Goal: Transaction & Acquisition: Purchase product/service

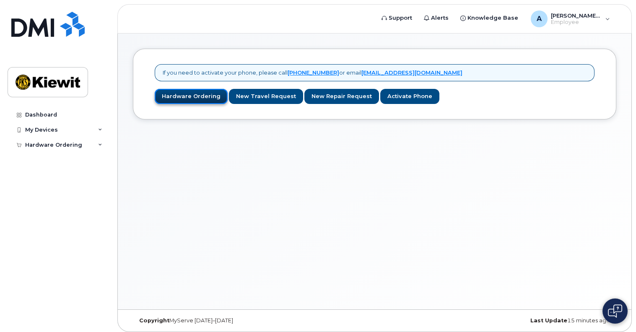
click at [185, 98] on link "Hardware Ordering" at bounding box center [191, 97] width 73 height 16
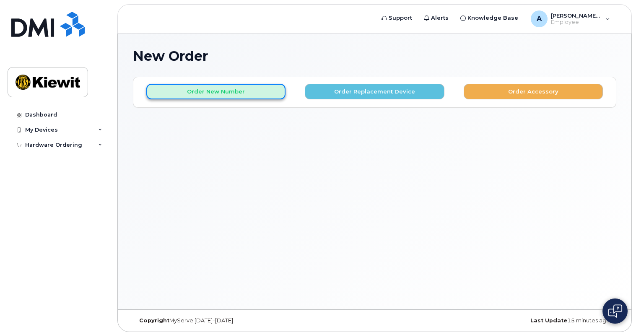
click at [173, 89] on button "Order New Number" at bounding box center [215, 92] width 139 height 16
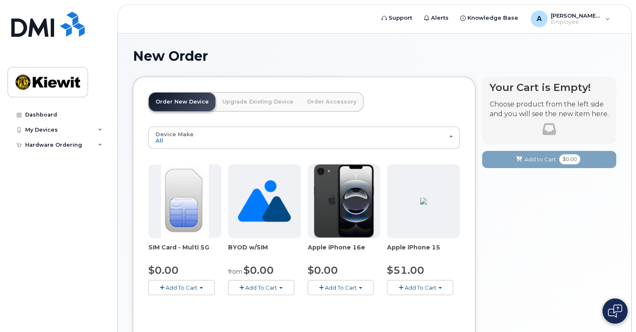
scroll to position [42, 0]
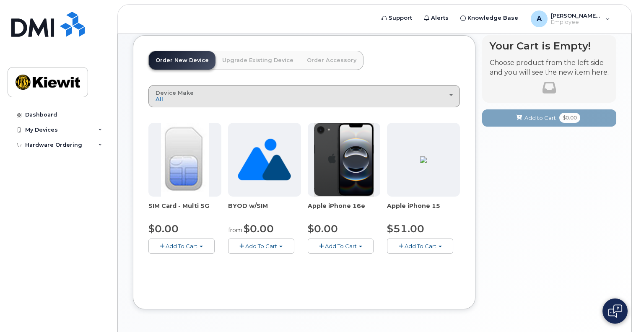
click at [220, 97] on div "Device Make All iPhone Unknown" at bounding box center [304, 96] width 297 height 13
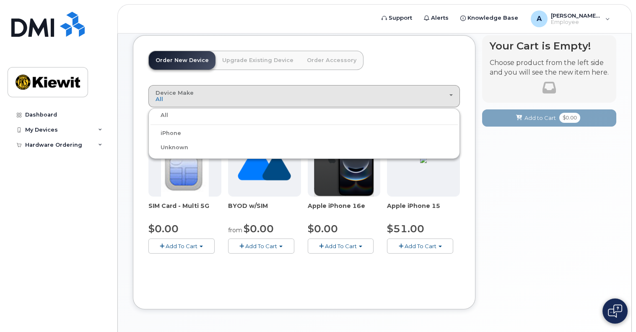
click at [296, 298] on div "Order New Device Upgrade Existing Device Order Accessory Order new device and n…" at bounding box center [304, 172] width 343 height 274
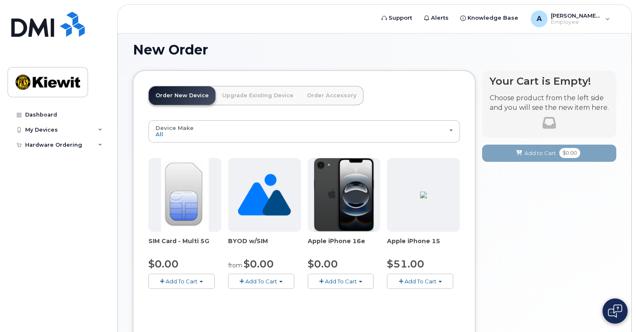
scroll to position [0, 0]
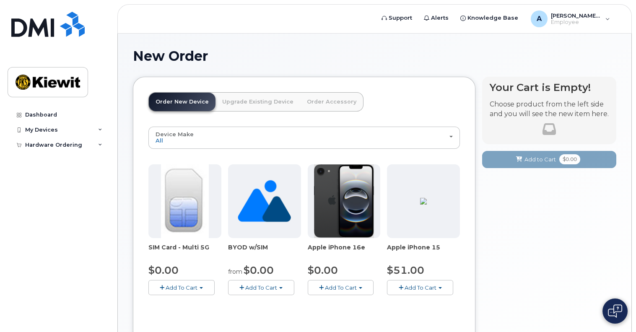
click at [248, 103] on link "Upgrade Existing Device" at bounding box center [258, 102] width 85 height 18
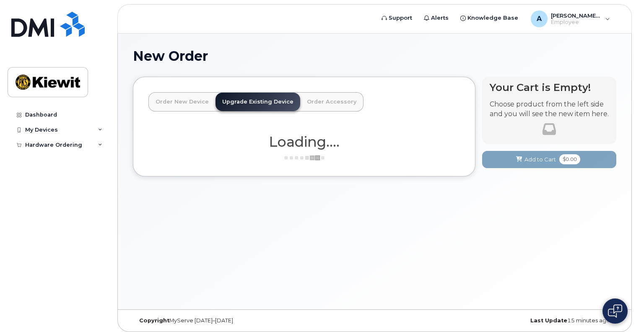
click at [323, 102] on link "Order Accessory" at bounding box center [331, 102] width 63 height 18
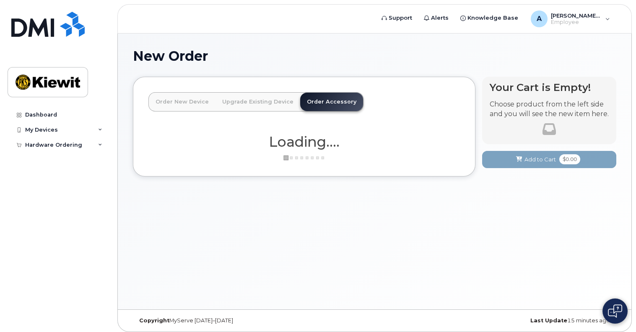
click at [186, 107] on link "Order New Device" at bounding box center [182, 102] width 67 height 18
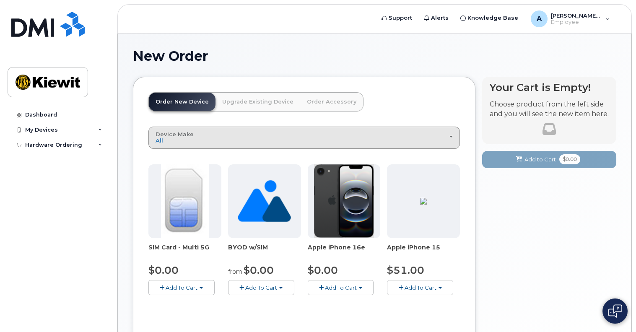
click at [203, 136] on div "Device Make All iPhone Unknown" at bounding box center [304, 137] width 297 height 13
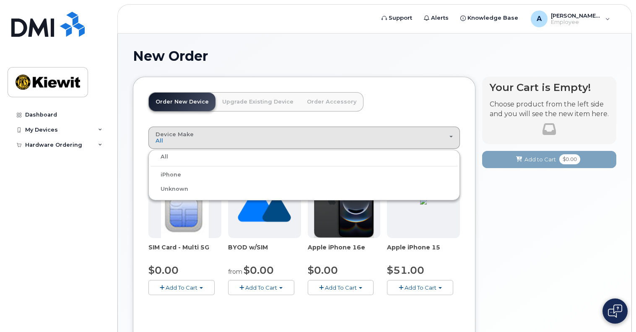
click at [197, 161] on div "All" at bounding box center [305, 157] width 308 height 10
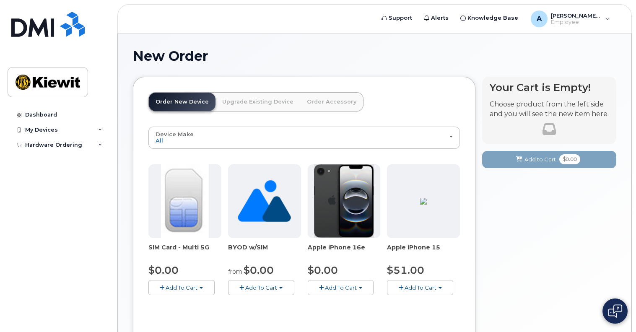
click at [243, 103] on link "Upgrade Existing Device" at bounding box center [258, 102] width 85 height 18
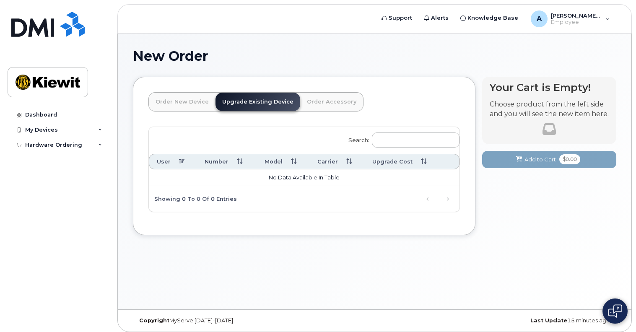
click at [313, 108] on link "Order Accessory" at bounding box center [331, 102] width 63 height 18
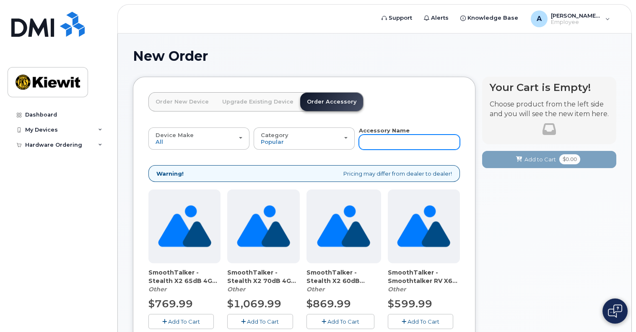
click at [394, 141] on input "text" at bounding box center [409, 142] width 101 height 15
type input "ipad"
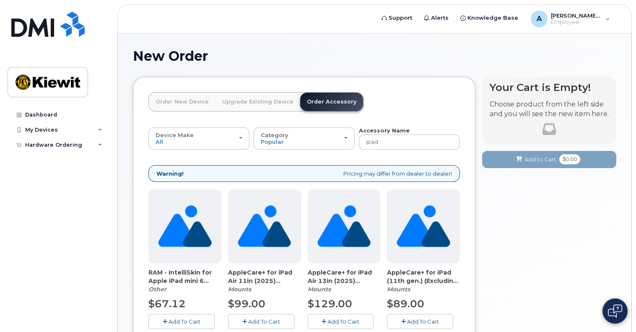
click at [248, 104] on link "Upgrade Existing Device" at bounding box center [258, 102] width 85 height 18
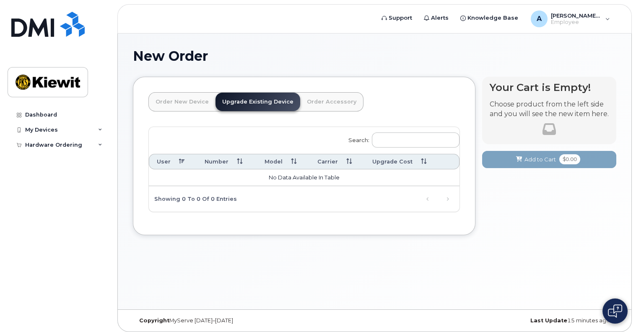
click at [187, 100] on link "Order New Device" at bounding box center [182, 102] width 67 height 18
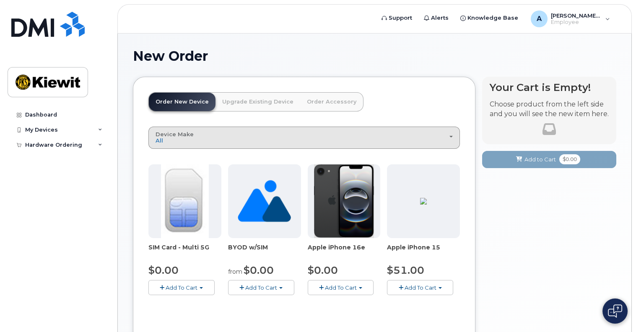
click at [203, 144] on button "Device Make All iPhone Unknown" at bounding box center [305, 138] width 312 height 22
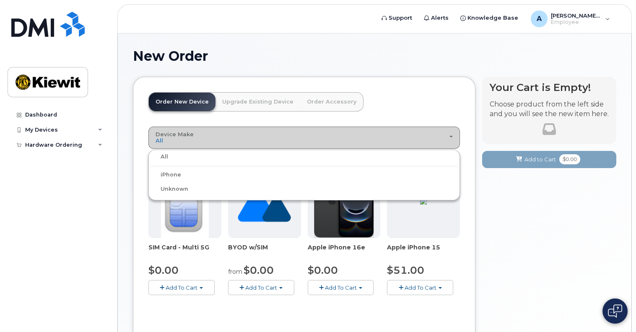
click at [204, 143] on div "Device Make All iPhone Unknown" at bounding box center [304, 137] width 297 height 13
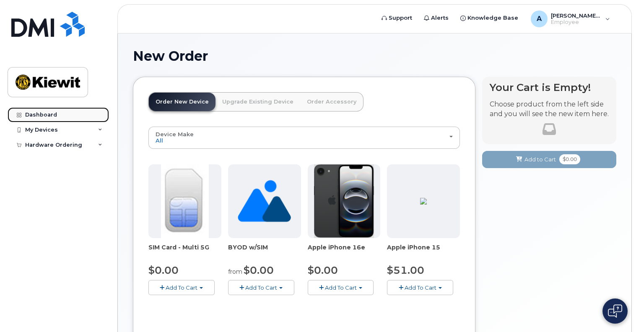
click at [32, 116] on div "Dashboard" at bounding box center [41, 115] width 32 height 7
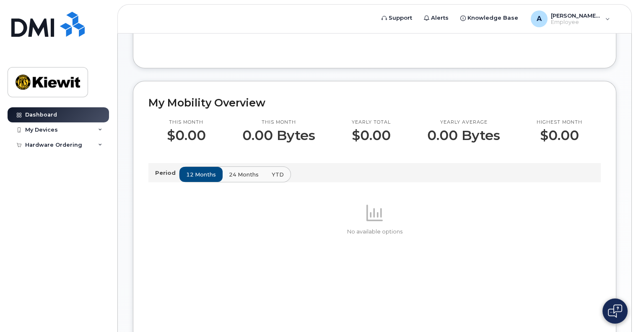
scroll to position [168, 0]
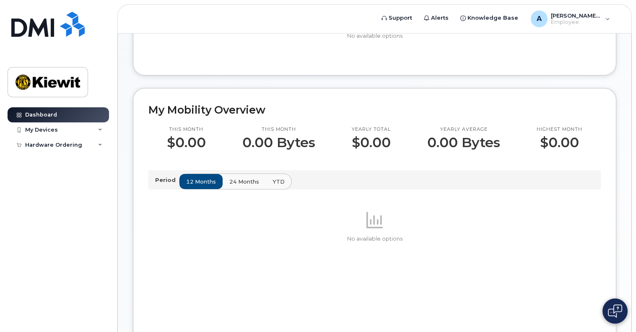
click at [243, 186] on span "24 months" at bounding box center [244, 182] width 30 height 8
click at [280, 186] on span "YTD" at bounding box center [278, 182] width 12 height 8
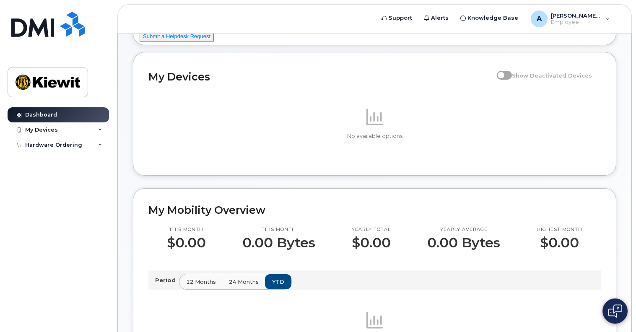
scroll to position [0, 0]
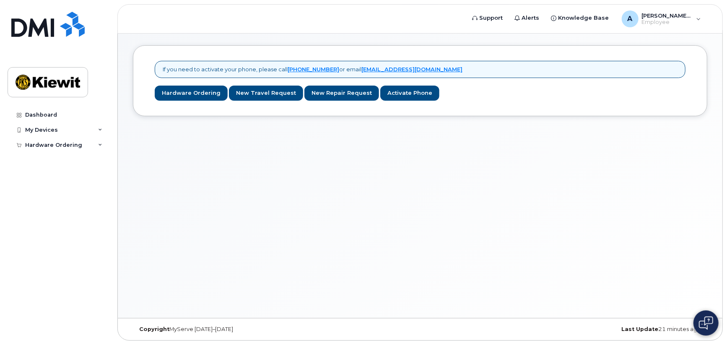
scroll to position [4, 0]
click at [205, 96] on link "Hardware Ordering" at bounding box center [191, 93] width 73 height 16
click at [177, 93] on link "Hardware Ordering" at bounding box center [191, 93] width 73 height 16
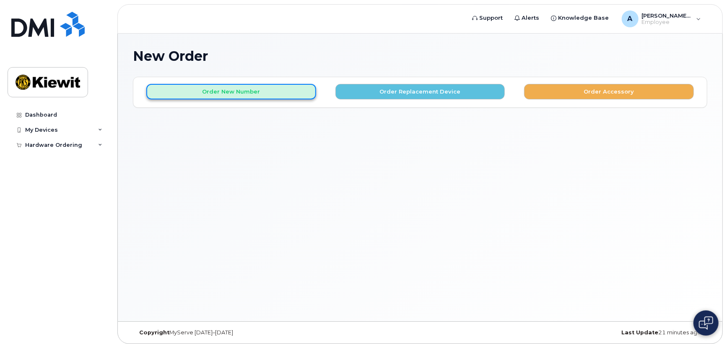
click at [261, 97] on button "Order New Number" at bounding box center [231, 92] width 170 height 16
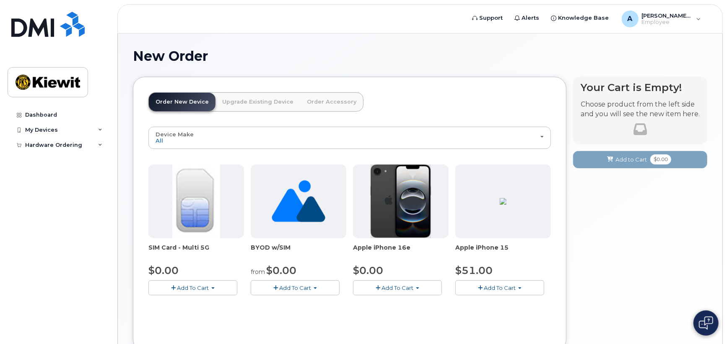
click at [306, 99] on link "Order Accessory" at bounding box center [331, 102] width 63 height 18
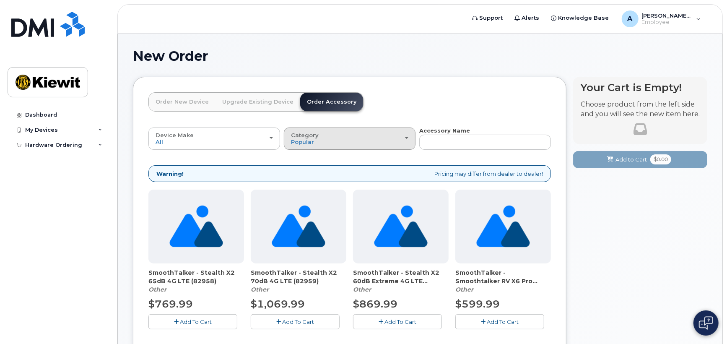
click at [330, 134] on div "Category Popular" at bounding box center [349, 138] width 117 height 13
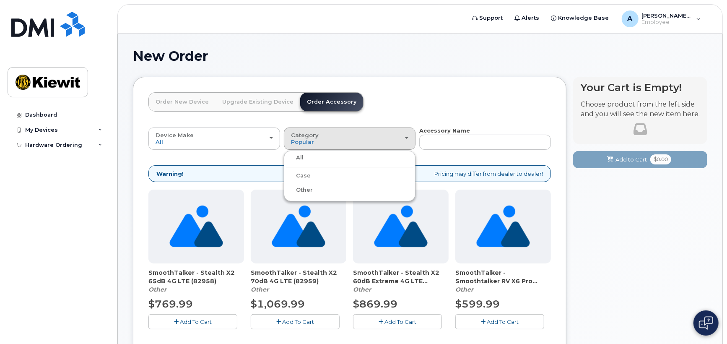
click at [336, 158] on div "All" at bounding box center [350, 158] width 128 height 10
